Goal: Obtain resource: Download file/media

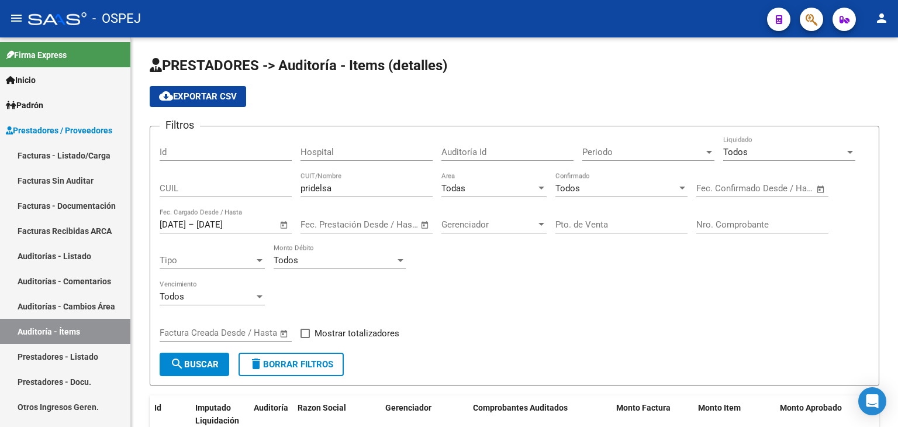
scroll to position [2, 0]
drag, startPoint x: 346, startPoint y: 185, endPoint x: 320, endPoint y: 191, distance: 27.0
click at [284, 177] on div "Filtros Id Hospital Auditoría Id Periodo Periodo Todos Liquidado CUIL pridelsa …" at bounding box center [515, 244] width 710 height 217
click at [196, 364] on span "search Buscar" at bounding box center [194, 364] width 49 height 11
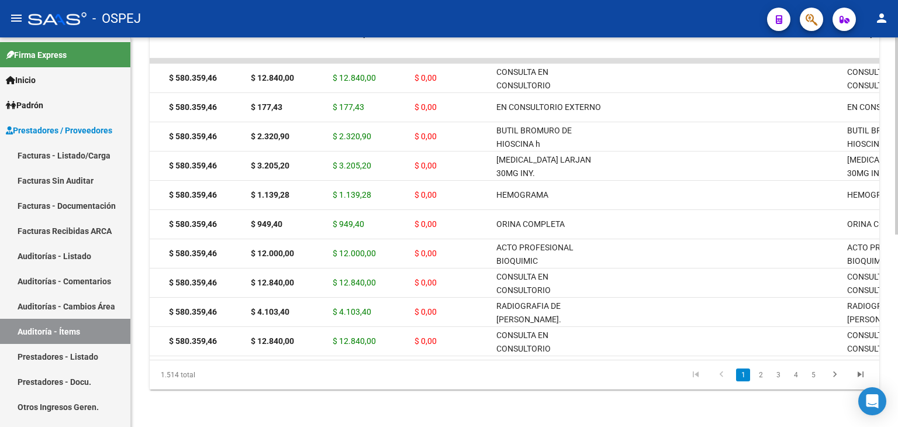
scroll to position [0, 472]
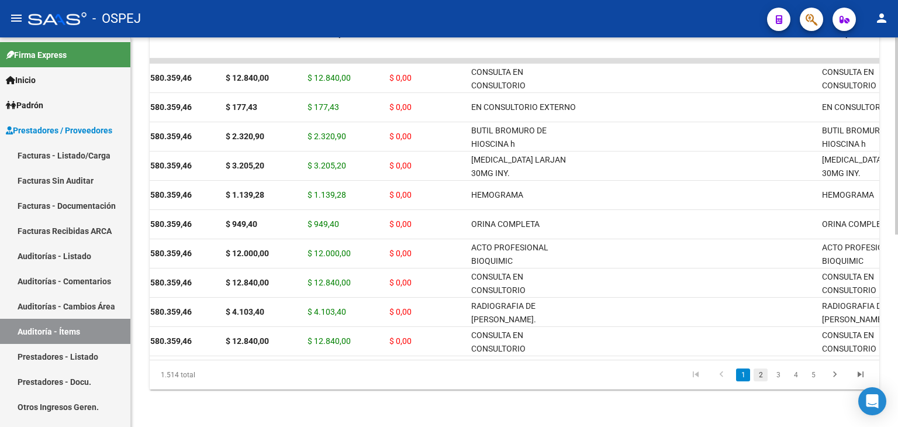
click at [763, 375] on link "2" at bounding box center [761, 374] width 14 height 13
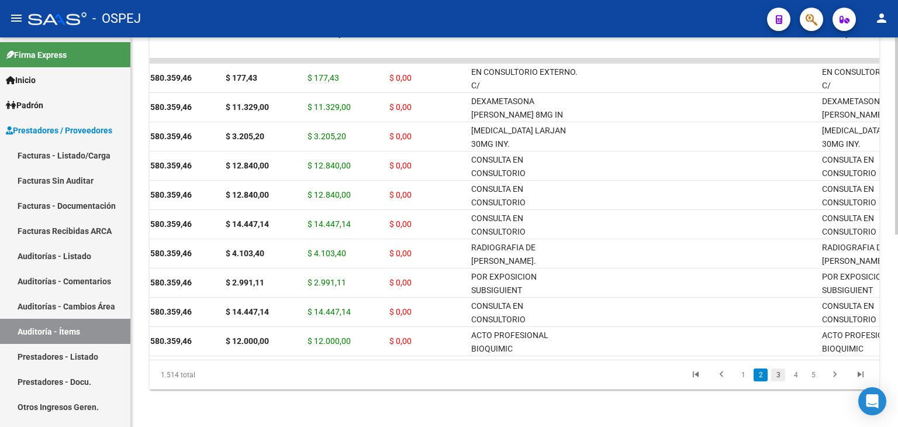
click at [775, 377] on link "3" at bounding box center [778, 374] width 14 height 13
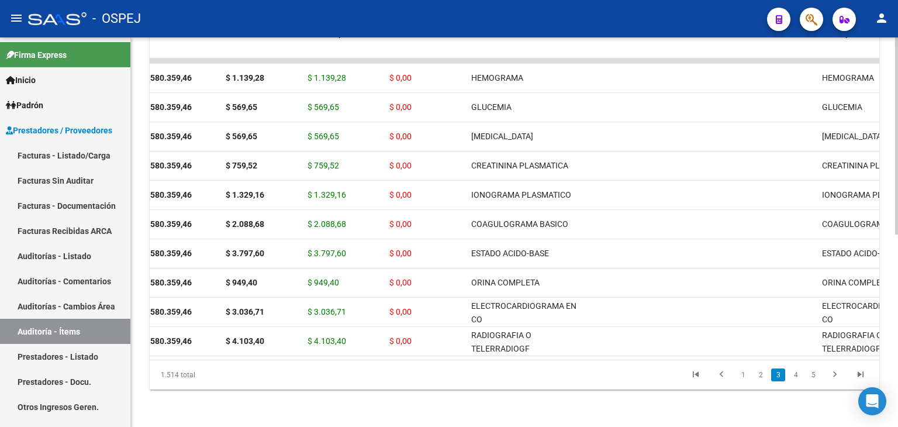
click at [796, 377] on link "4" at bounding box center [796, 374] width 14 height 13
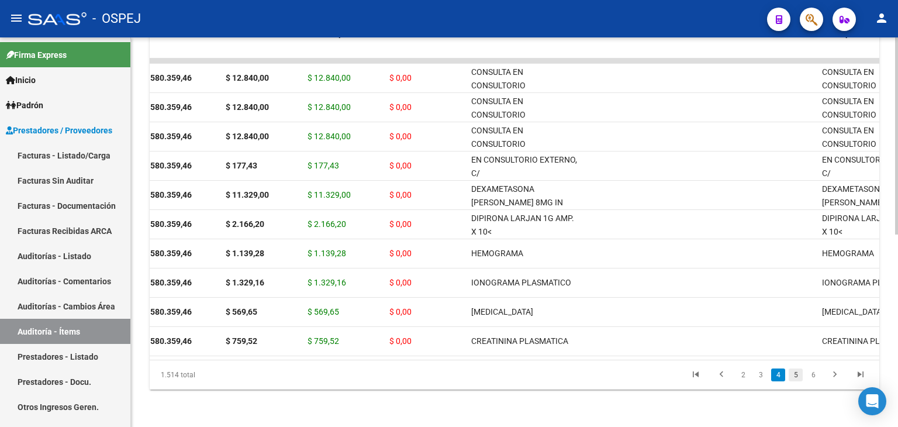
click at [797, 375] on link "5" at bounding box center [796, 374] width 14 height 13
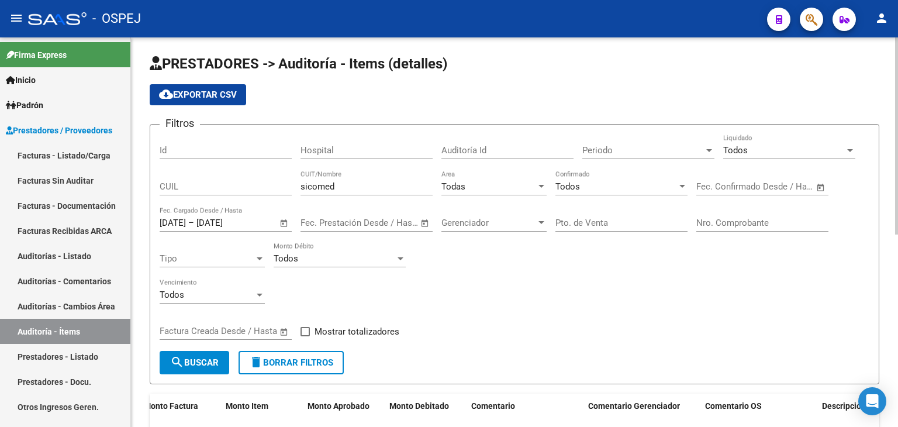
scroll to position [0, 0]
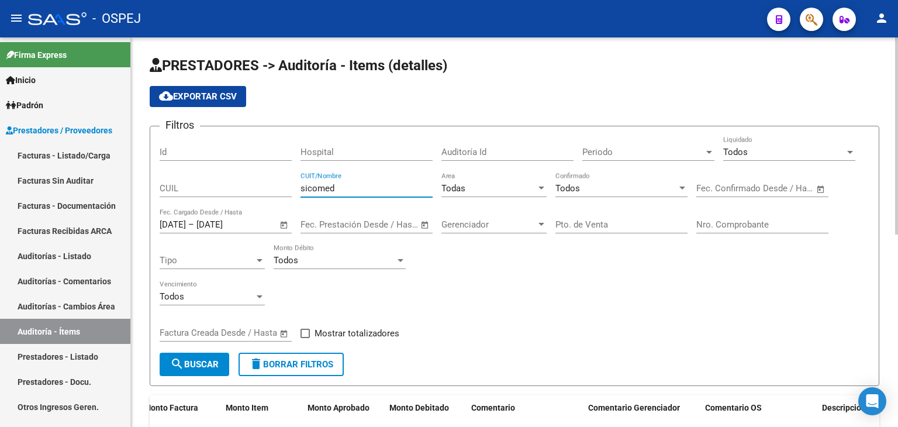
drag, startPoint x: 335, startPoint y: 184, endPoint x: 283, endPoint y: 167, distance: 54.7
click at [283, 167] on div "Filtros Id Hospital Auditoría Id Periodo Periodo Todos Liquidado CUIL sicomed C…" at bounding box center [515, 244] width 710 height 217
type input "figueroa paredes"
click at [196, 379] on form "Filtros Id Hospital Auditoría Id Periodo Periodo Todos Liquidado CUIL figueroa …" at bounding box center [515, 256] width 730 height 260
click at [183, 363] on span "search Buscar" at bounding box center [194, 364] width 49 height 11
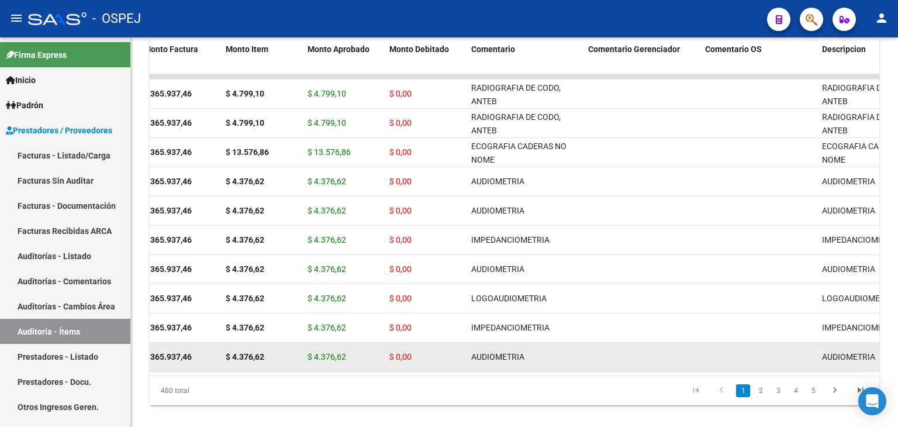
scroll to position [381, 0]
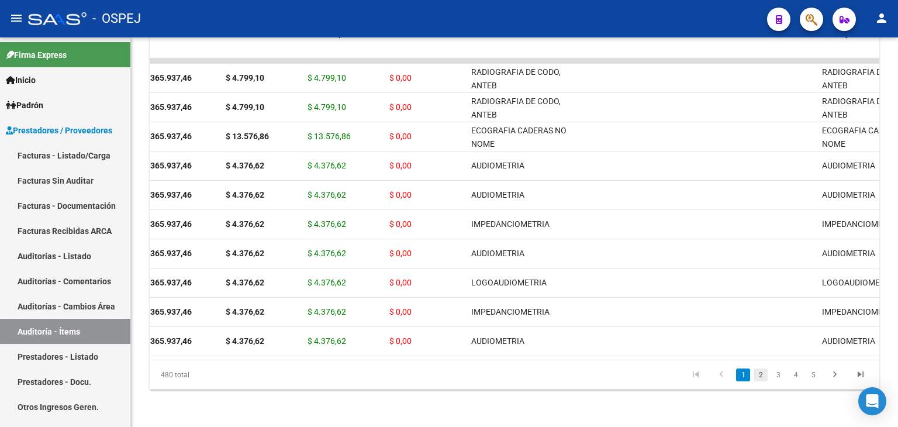
click at [765, 376] on link "2" at bounding box center [761, 374] width 14 height 13
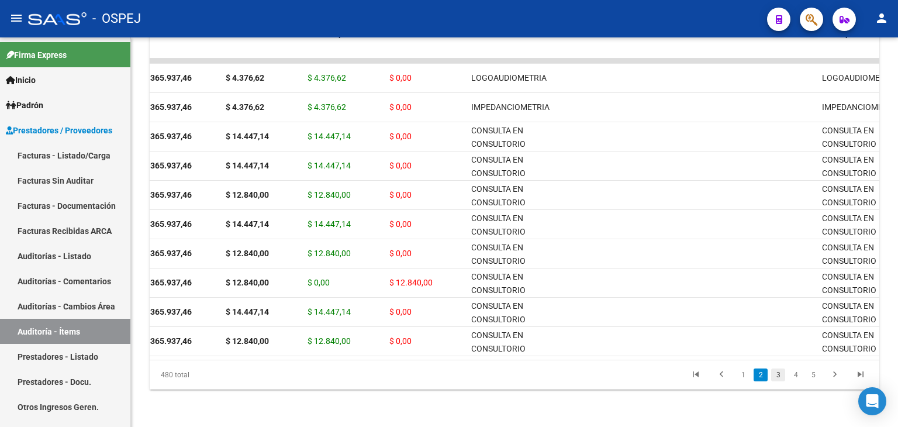
click at [780, 378] on link "3" at bounding box center [778, 374] width 14 height 13
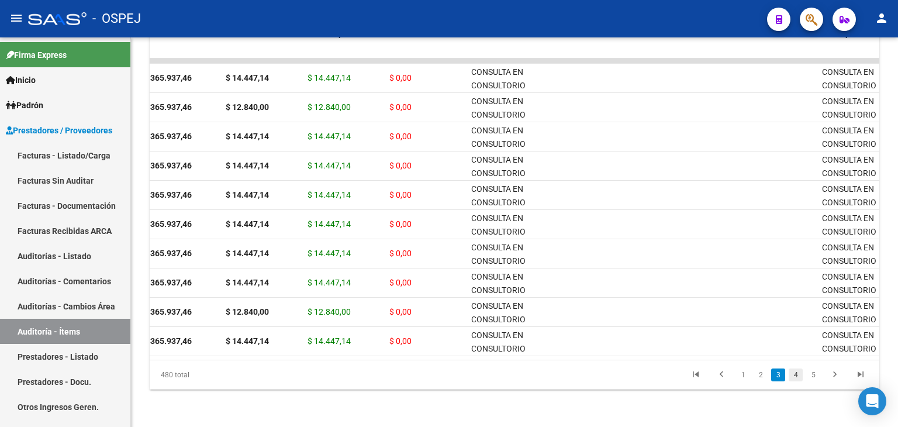
click at [795, 377] on link "4" at bounding box center [796, 374] width 14 height 13
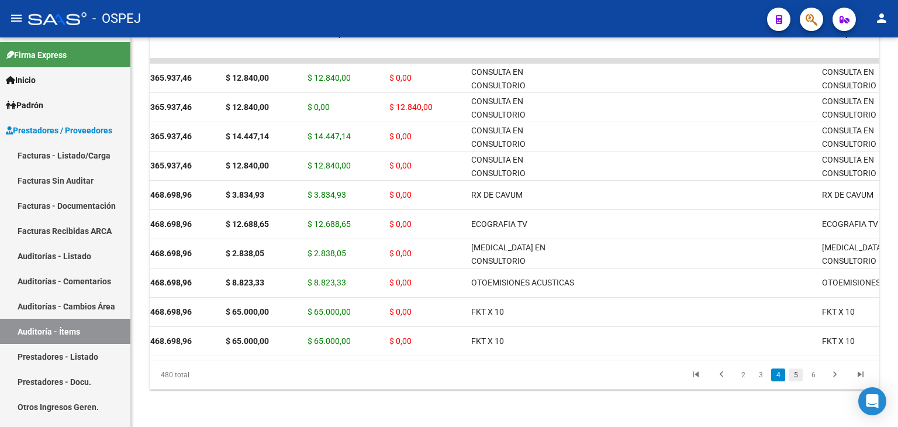
click at [797, 377] on link "5" at bounding box center [796, 374] width 14 height 13
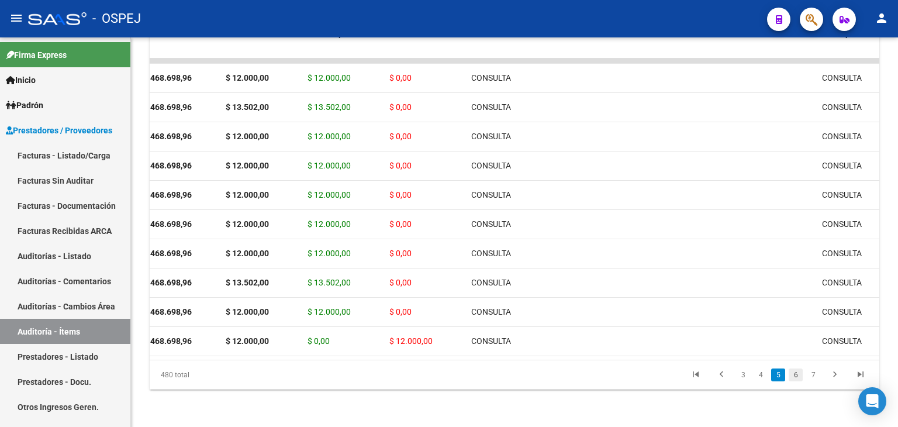
click at [799, 375] on link "6" at bounding box center [796, 374] width 14 height 13
click at [799, 376] on link "7" at bounding box center [796, 374] width 14 height 13
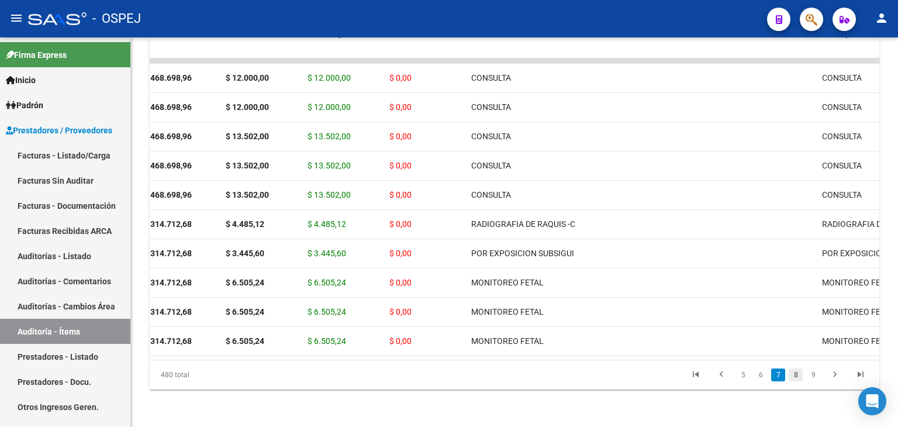
click at [800, 375] on link "8" at bounding box center [796, 374] width 14 height 13
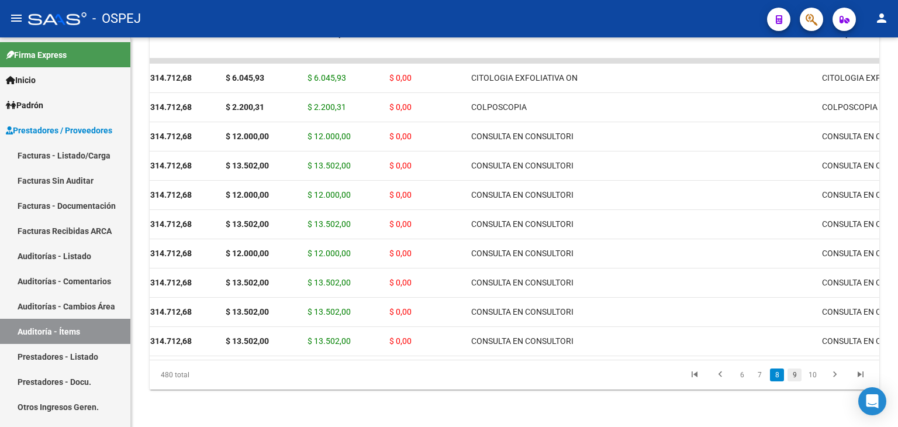
click at [797, 375] on link "9" at bounding box center [795, 374] width 14 height 13
click at [801, 375] on link "10" at bounding box center [793, 374] width 15 height 13
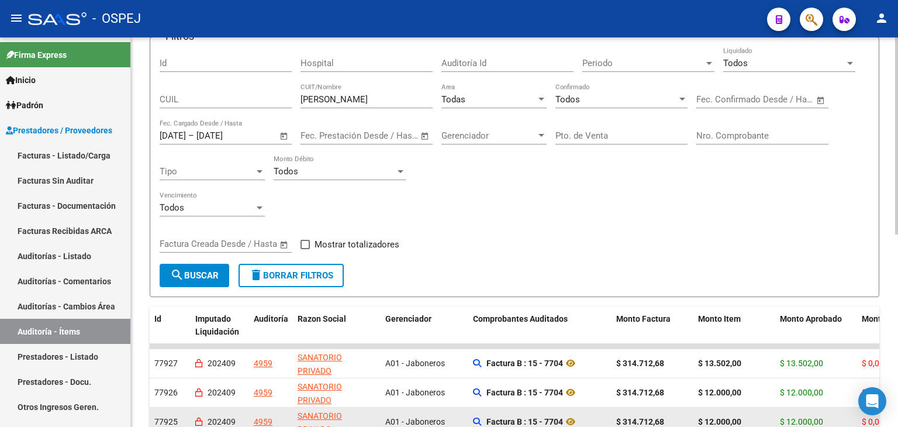
scroll to position [0, 0]
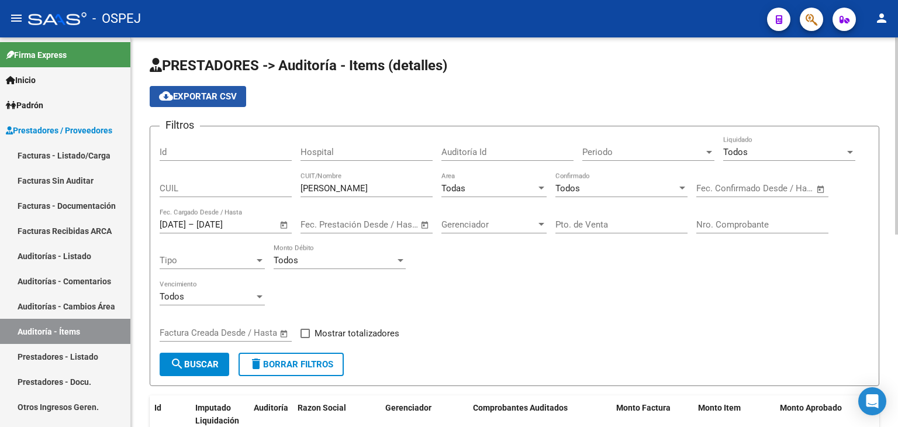
click at [191, 93] on span "cloud_download Exportar CSV" at bounding box center [198, 96] width 78 height 11
click at [232, 227] on input "31/12/2024" at bounding box center [224, 224] width 57 height 11
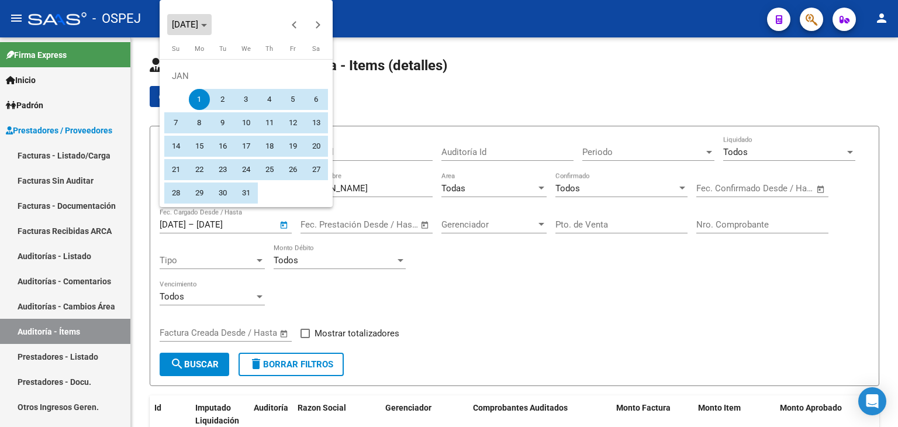
click at [207, 27] on span "JAN 2024" at bounding box center [189, 24] width 35 height 8
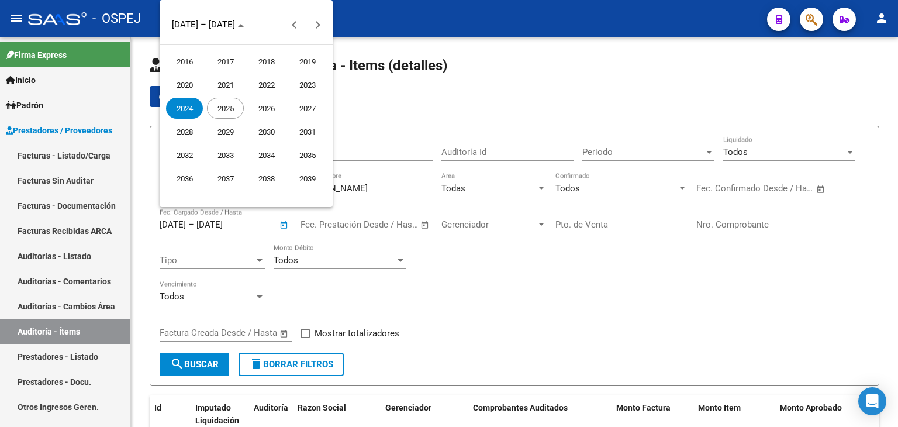
click at [215, 113] on span "2025" at bounding box center [225, 108] width 37 height 21
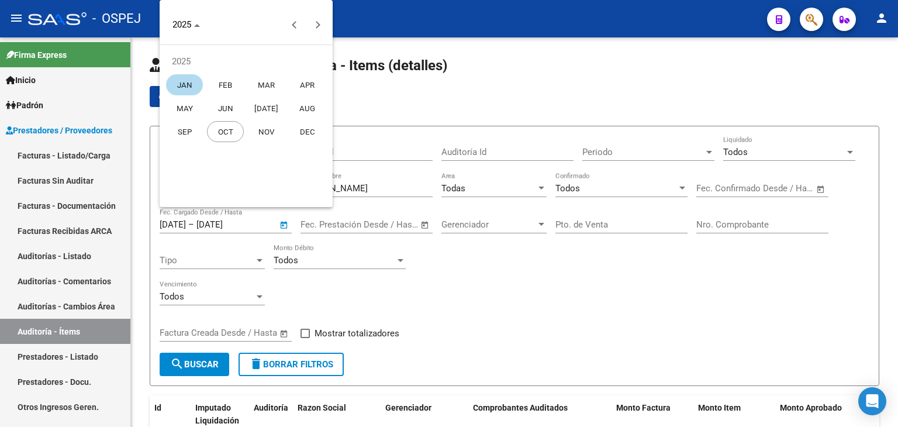
click at [191, 87] on span "JAN" at bounding box center [184, 84] width 37 height 21
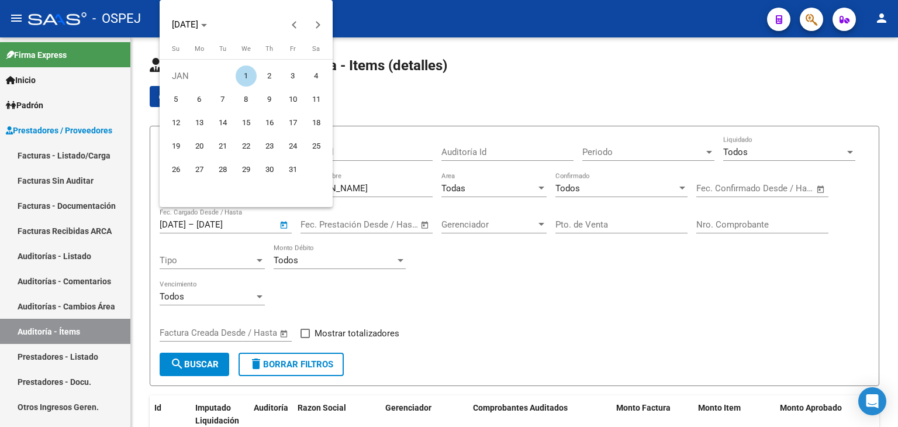
click at [246, 78] on span "1" at bounding box center [246, 75] width 21 height 21
type input "01/01/2025"
click at [207, 26] on icon "Choose month and year" at bounding box center [204, 25] width 6 height 3
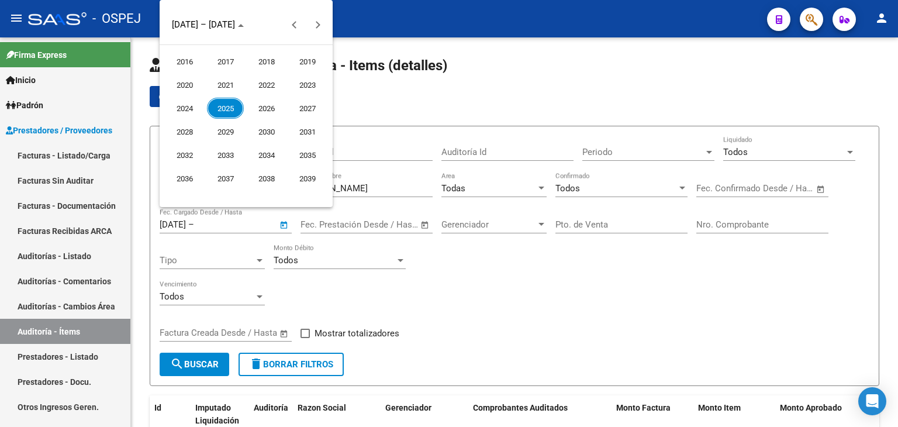
click at [227, 111] on span "2025" at bounding box center [225, 108] width 37 height 21
click at [230, 133] on span "OCT" at bounding box center [225, 131] width 37 height 21
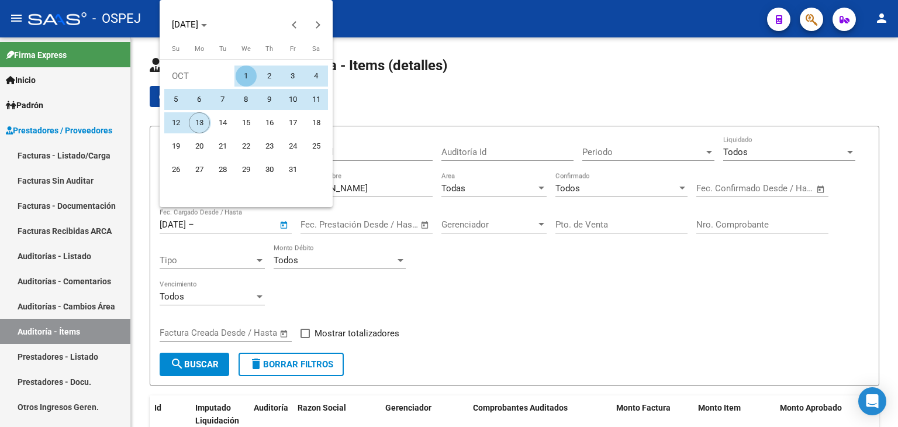
click at [196, 129] on span "13" at bounding box center [199, 122] width 21 height 21
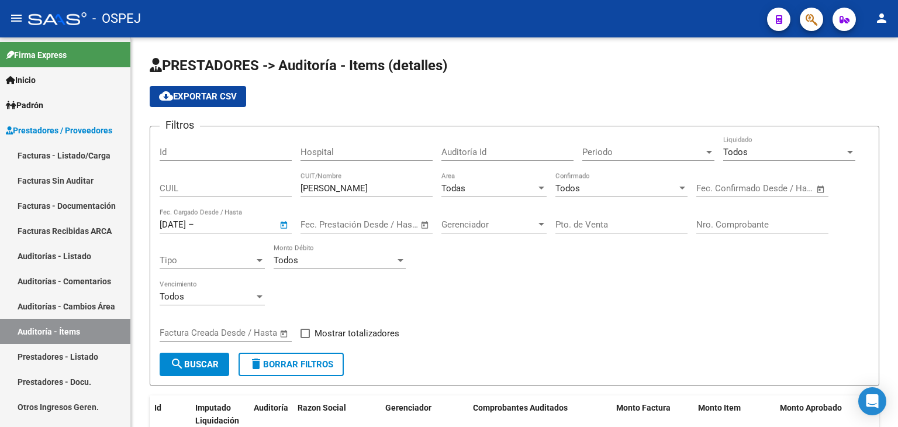
type input "13/10/2025"
click at [204, 360] on span "search Buscar" at bounding box center [194, 364] width 49 height 11
click at [216, 99] on span "cloud_download Exportar CSV" at bounding box center [198, 96] width 78 height 11
